Goal: Task Accomplishment & Management: Use online tool/utility

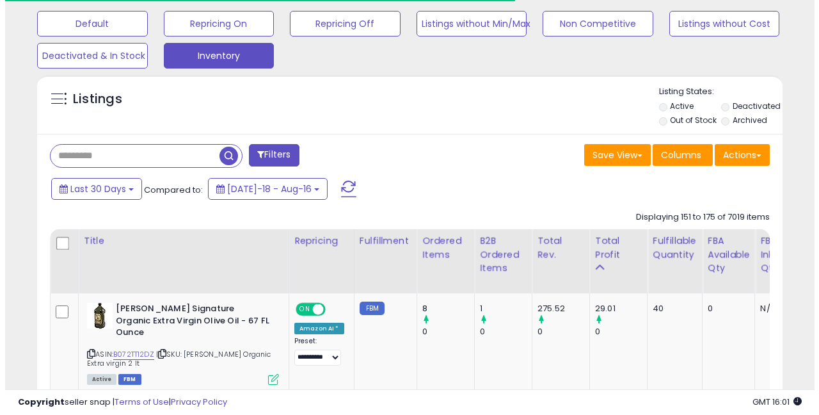
scroll to position [262, 431]
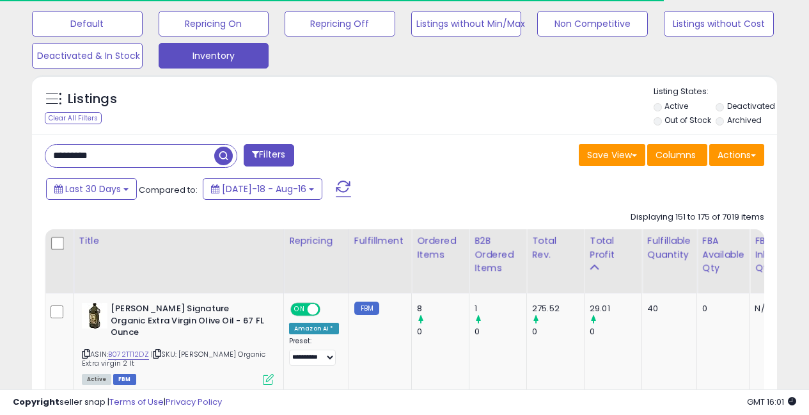
type input "*********"
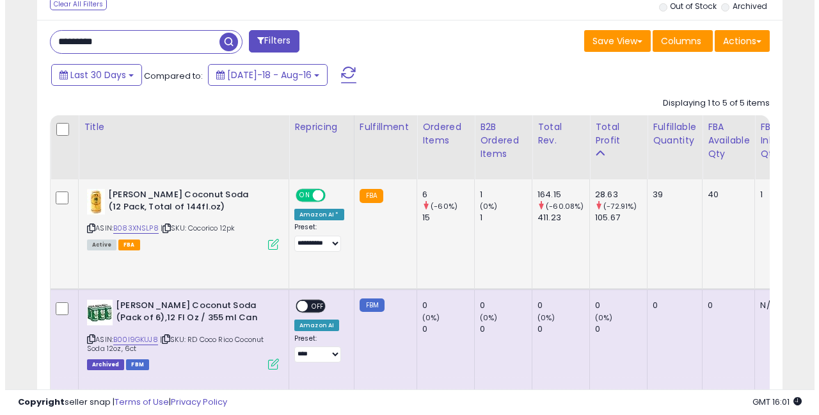
scroll to position [506, 0]
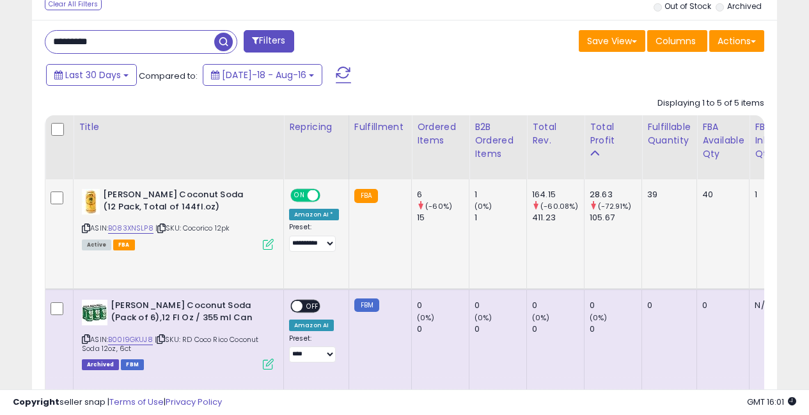
click at [266, 243] on icon at bounding box center [268, 244] width 11 height 11
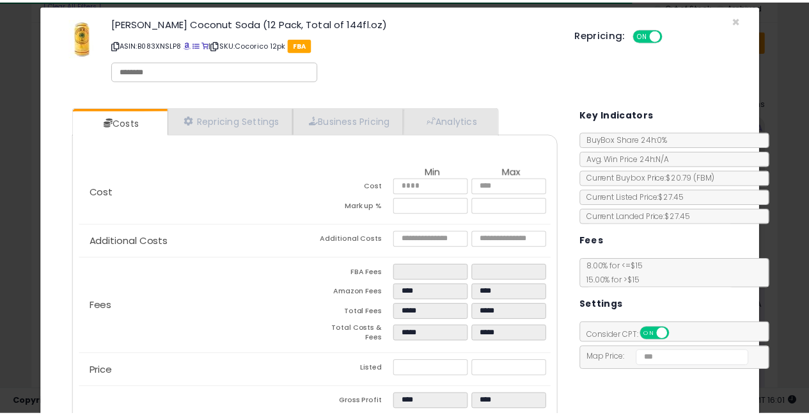
scroll to position [0, 0]
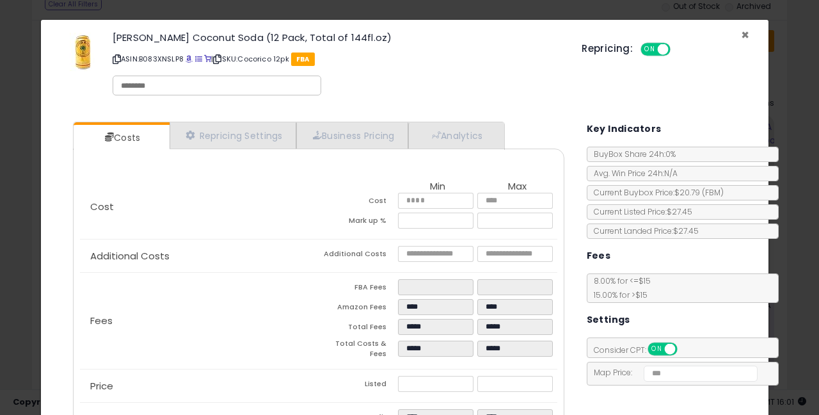
click at [741, 30] on span "×" at bounding box center [745, 35] width 8 height 19
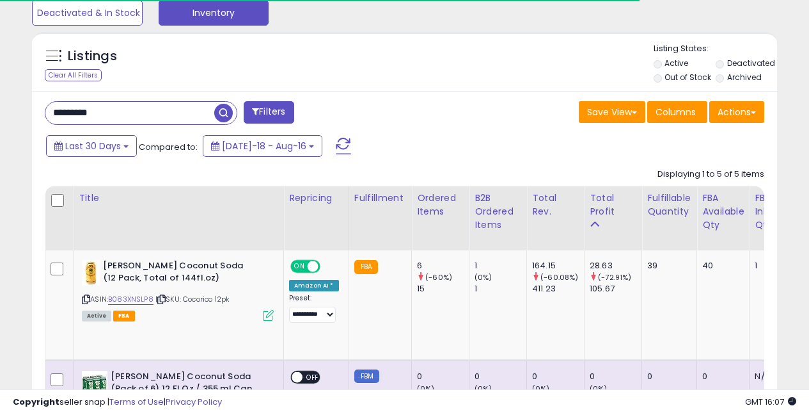
scroll to position [436, 0]
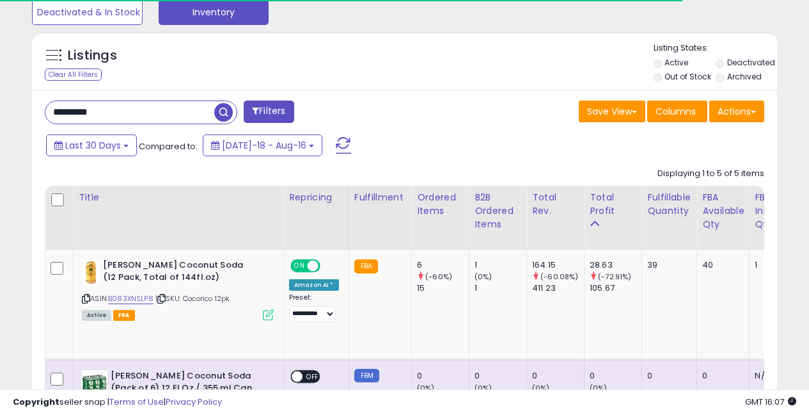
drag, startPoint x: 106, startPoint y: 111, endPoint x: 0, endPoint y: 83, distance: 109.9
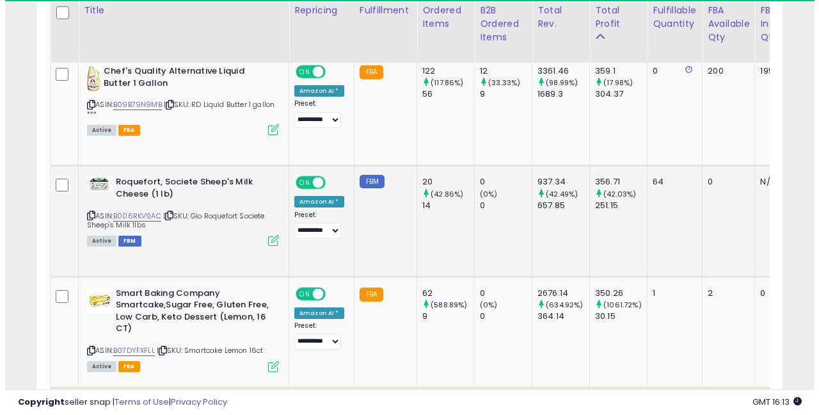
scroll to position [1938, 0]
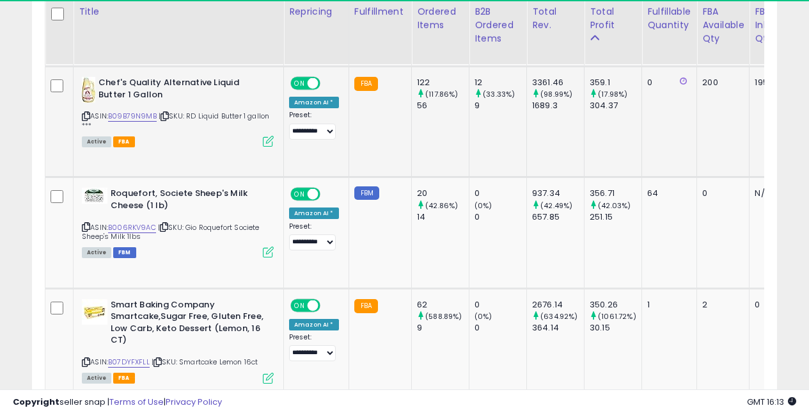
click at [269, 143] on icon at bounding box center [268, 141] width 11 height 11
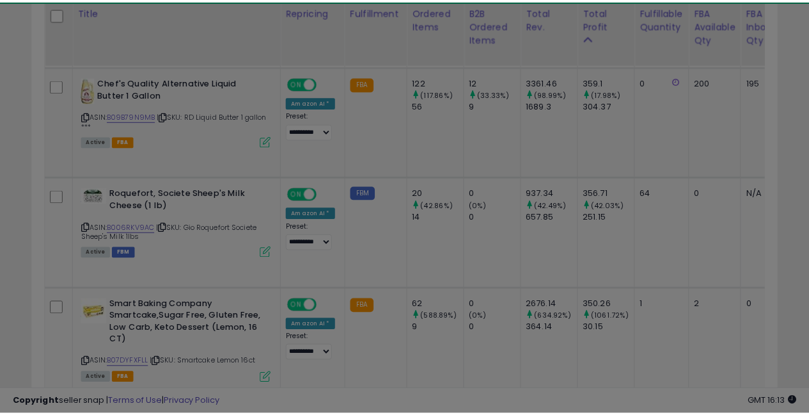
scroll to position [262, 436]
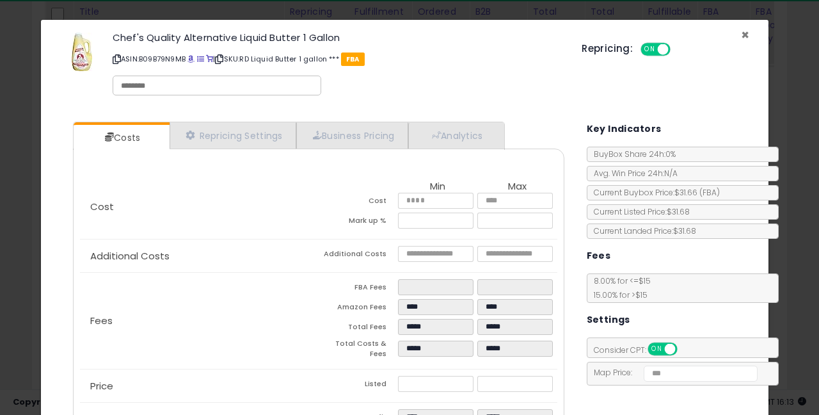
click at [740, 35] on div "× Close Chef's Quality Alternative Liquid Butter 1 Gallon ASIN: B09B79N9MB | SK…" at bounding box center [405, 66] width 708 height 92
drag, startPoint x: 736, startPoint y: 31, endPoint x: 673, endPoint y: 51, distance: 65.8
click at [741, 31] on span "×" at bounding box center [745, 35] width 8 height 19
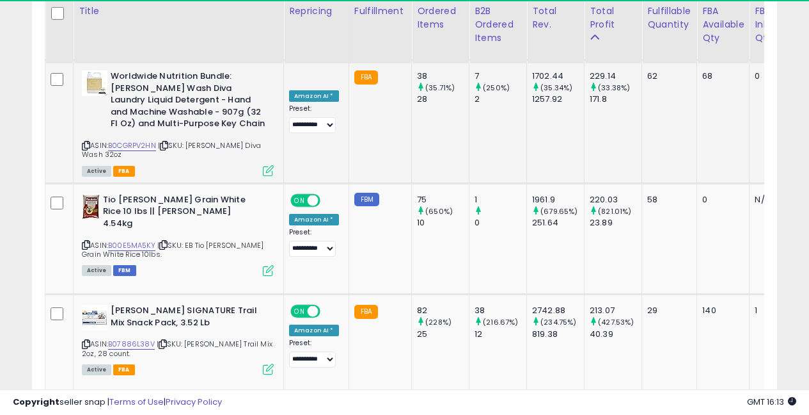
scroll to position [3167, 0]
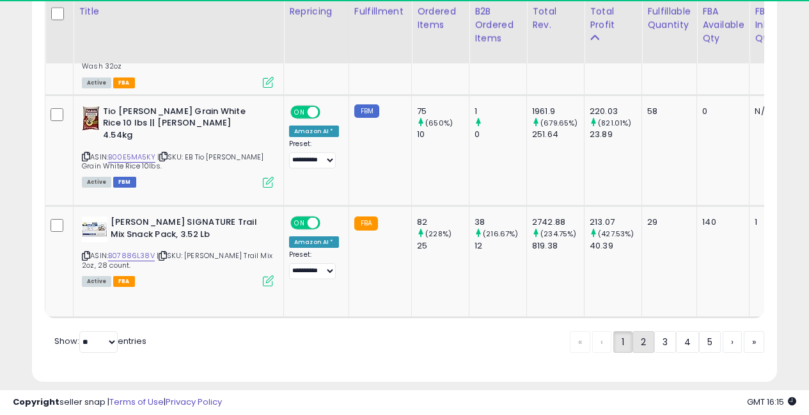
click at [641, 331] on link "2" at bounding box center [644, 342] width 22 height 22
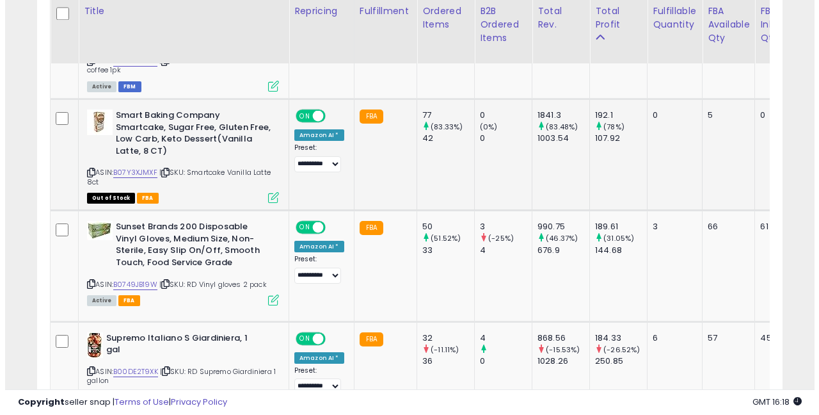
scroll to position [751, 0]
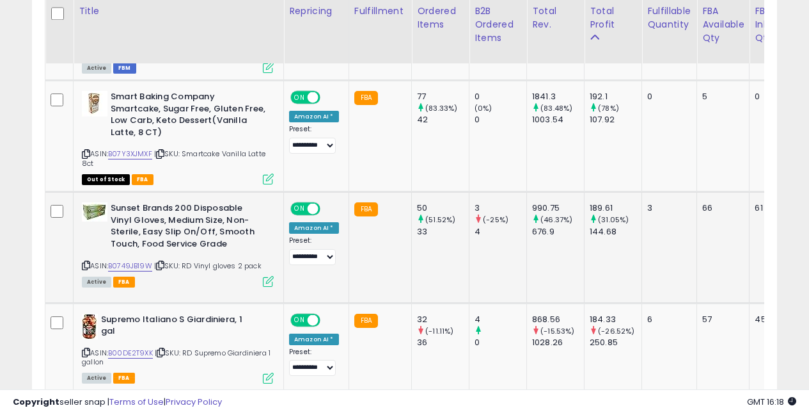
click at [267, 276] on icon at bounding box center [268, 281] width 11 height 11
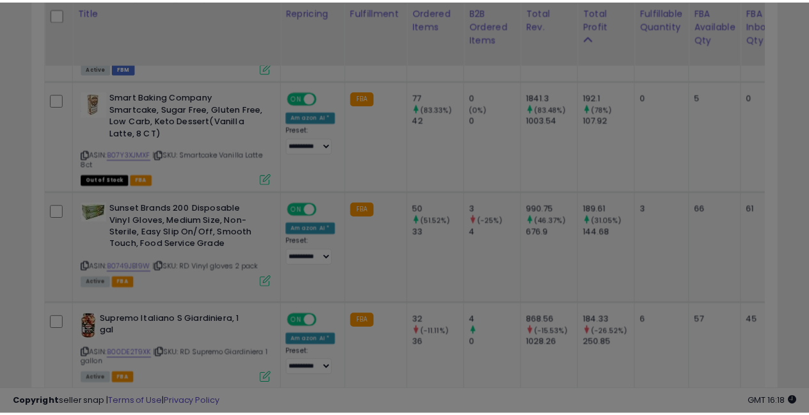
scroll to position [262, 436]
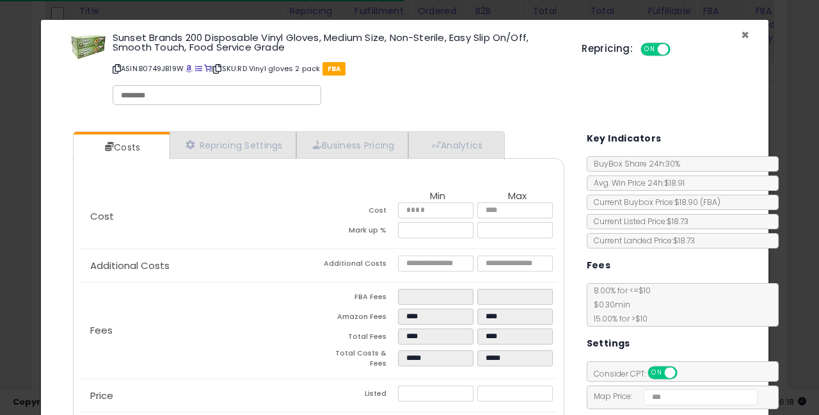
click at [741, 35] on span "×" at bounding box center [745, 35] width 8 height 19
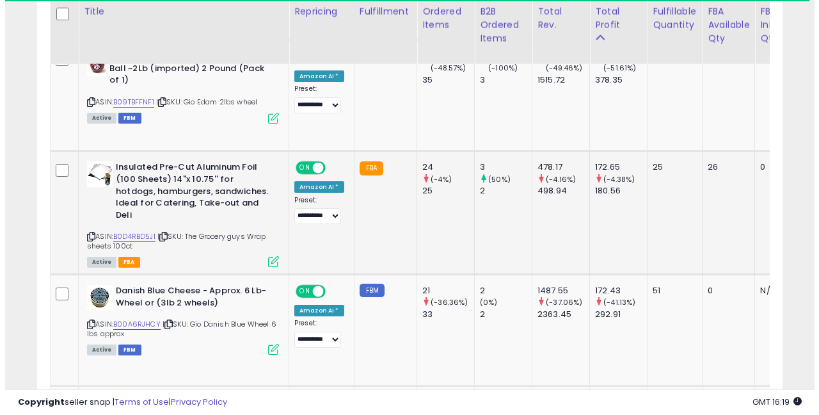
scroll to position [1251, 0]
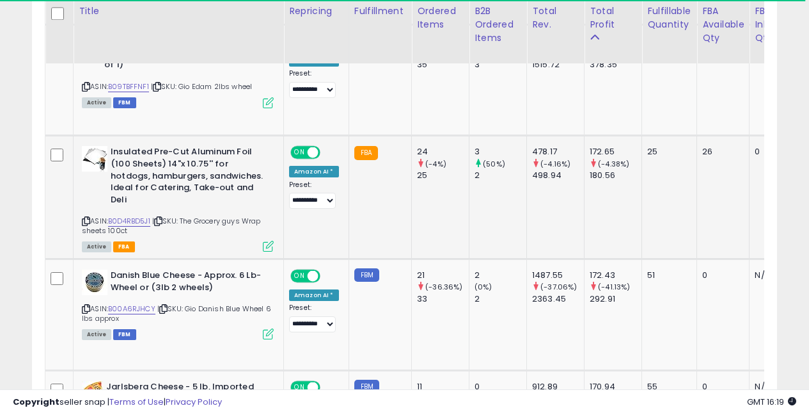
click at [272, 241] on icon at bounding box center [268, 246] width 11 height 11
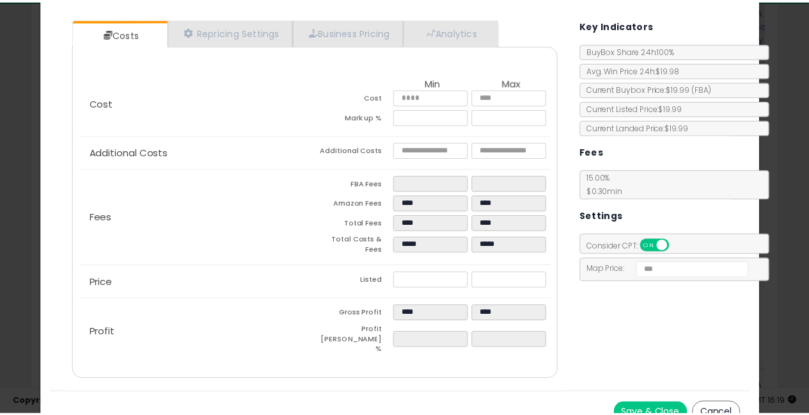
scroll to position [0, 0]
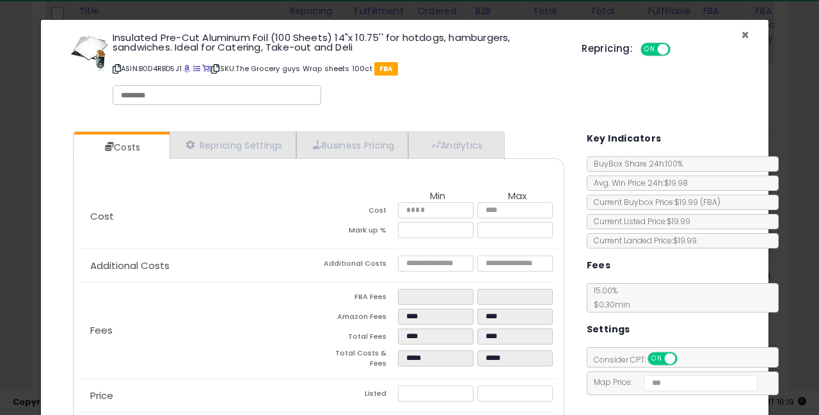
click at [741, 35] on span "×" at bounding box center [745, 35] width 8 height 19
